Goal: Transaction & Acquisition: Book appointment/travel/reservation

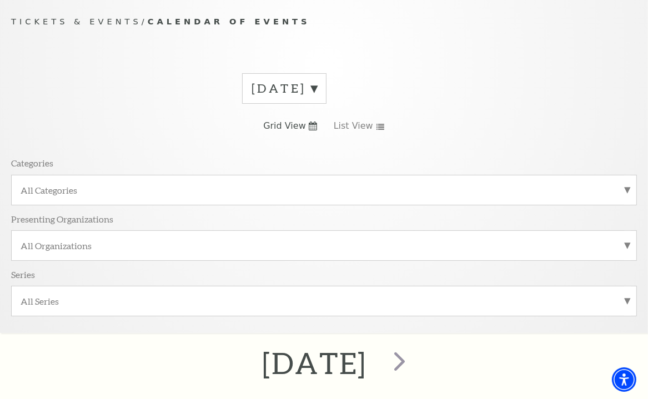
click at [626, 190] on label "All Categories" at bounding box center [324, 190] width 607 height 12
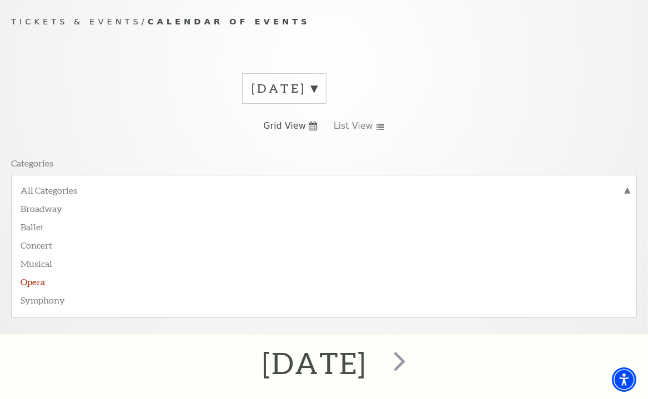
click at [29, 284] on label "Opera" at bounding box center [324, 281] width 607 height 18
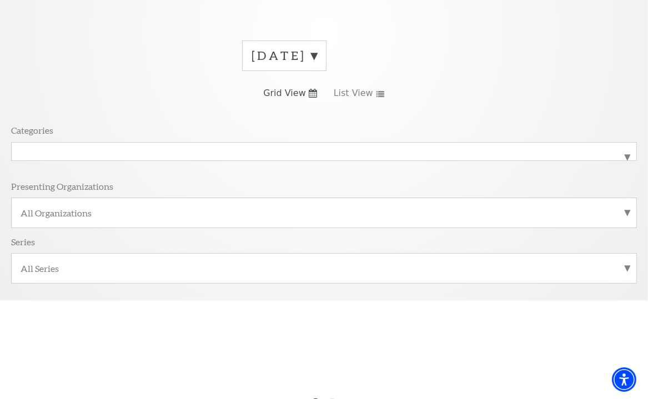
scroll to position [130, 0]
click at [317, 60] on label "[DATE]" at bounding box center [285, 57] width 66 height 17
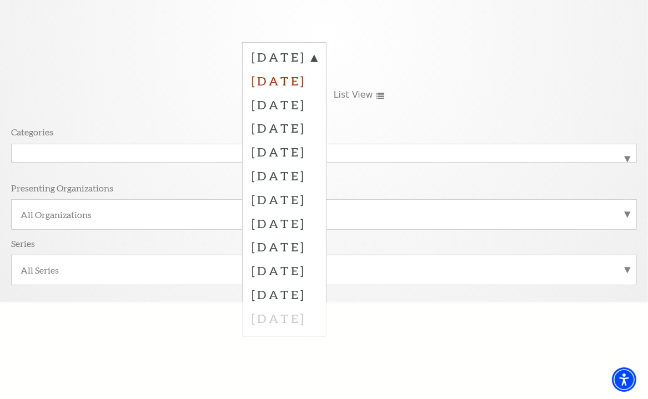
click at [317, 79] on label "[DATE]" at bounding box center [285, 81] width 66 height 24
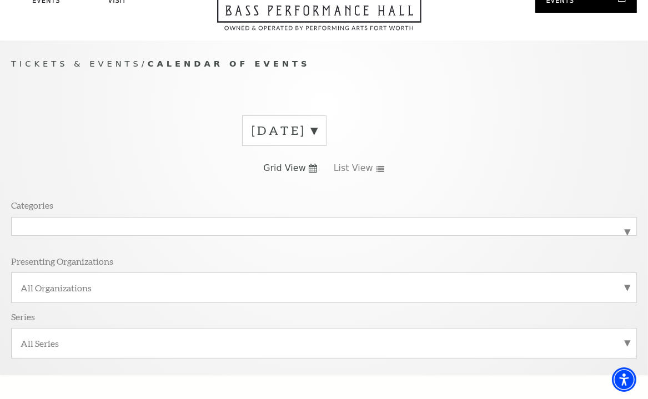
scroll to position [22, 0]
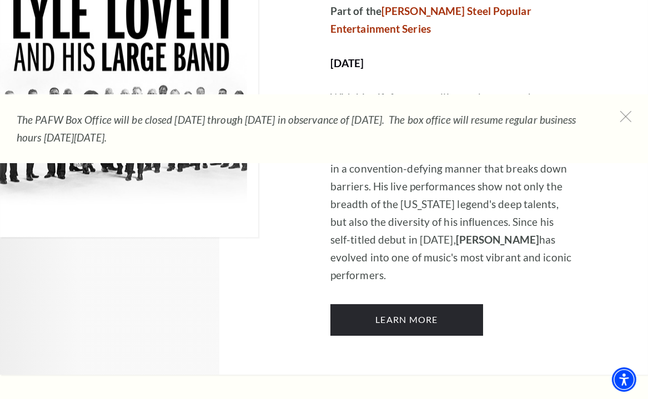
scroll to position [1333, 0]
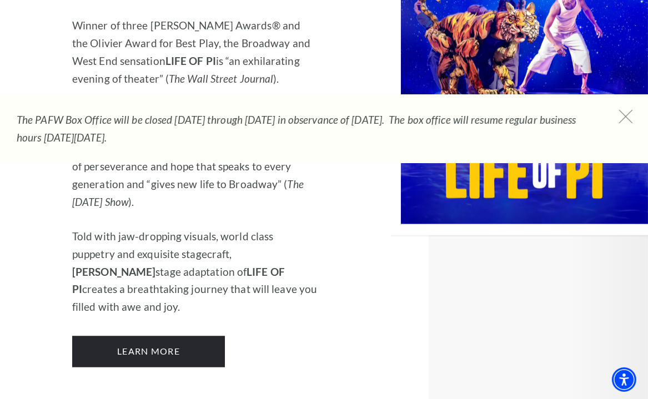
click at [626, 116] on icon at bounding box center [626, 117] width 14 height 14
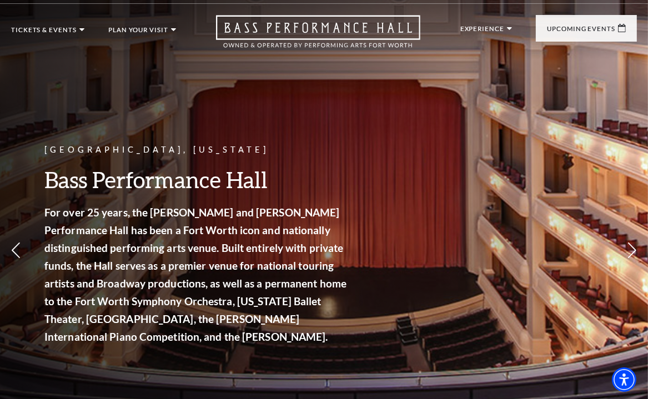
scroll to position [0, 0]
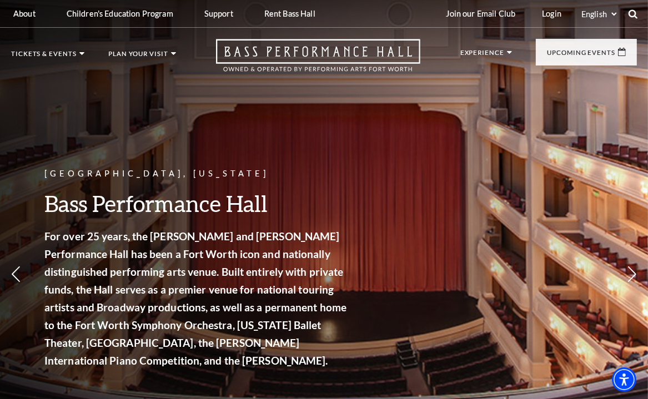
click at [633, 9] on use at bounding box center [633, 13] width 9 height 9
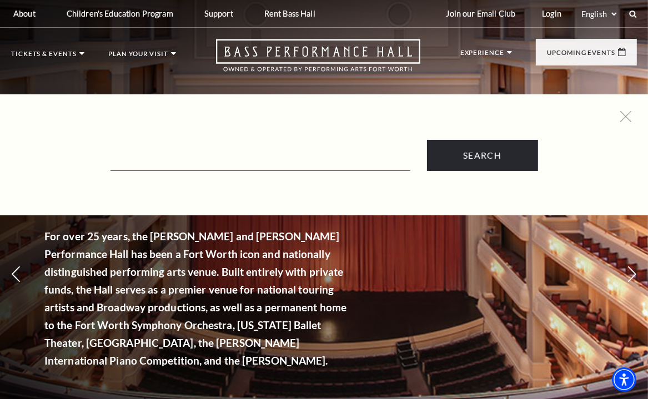
click at [151, 157] on input "Text field" at bounding box center [261, 159] width 300 height 23
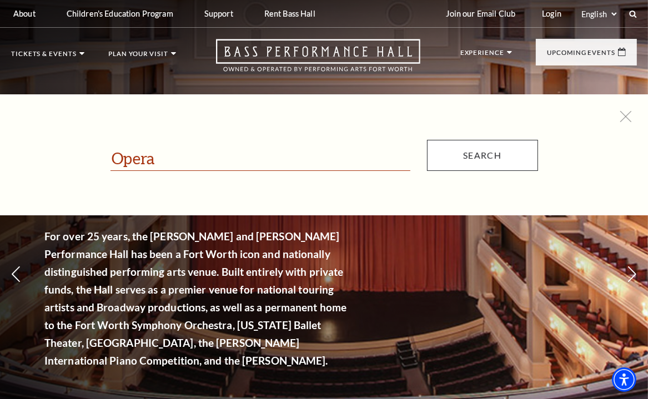
type input "Opera"
click at [500, 159] on input "Search" at bounding box center [482, 155] width 111 height 31
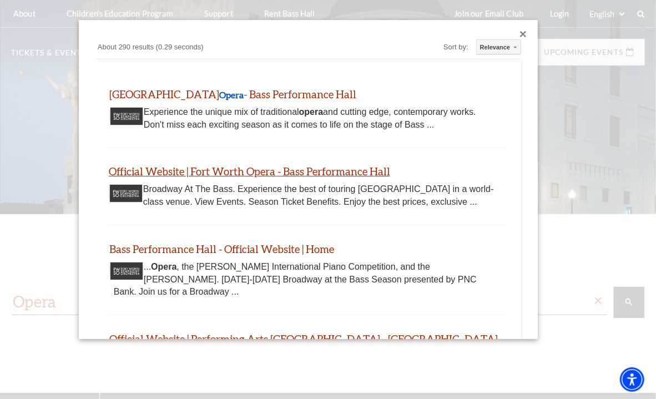
click at [176, 168] on link "Official Website | Fort Worth Opera - Bass Performance Hall" at bounding box center [250, 171] width 282 height 13
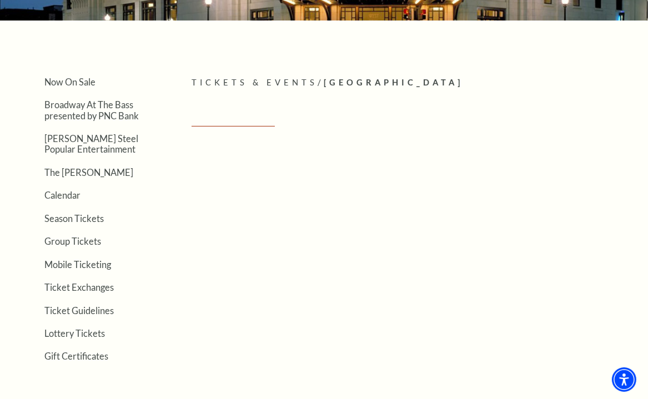
scroll to position [217, 0]
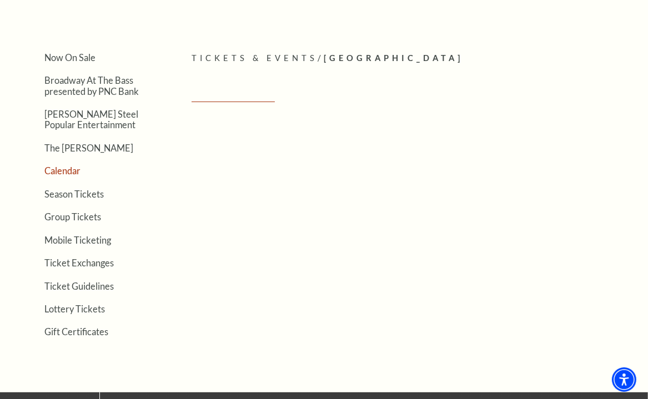
click at [69, 168] on link "Calendar" at bounding box center [62, 171] width 36 height 11
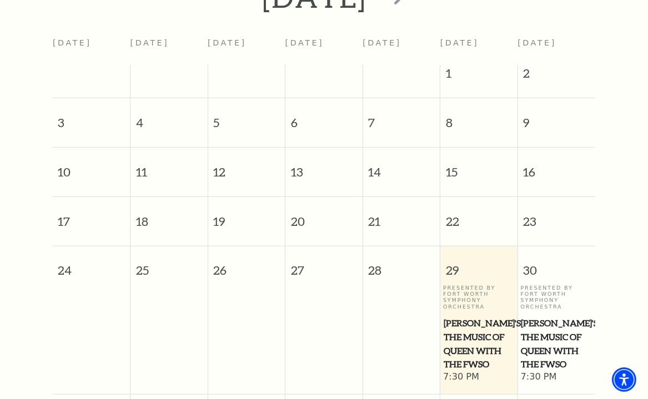
scroll to position [432, 0]
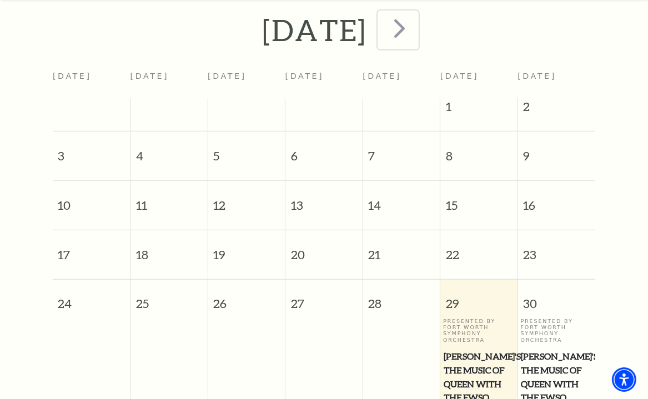
click at [415, 32] on span "next" at bounding box center [400, 28] width 32 height 32
